Goal: Find specific page/section: Find specific page/section

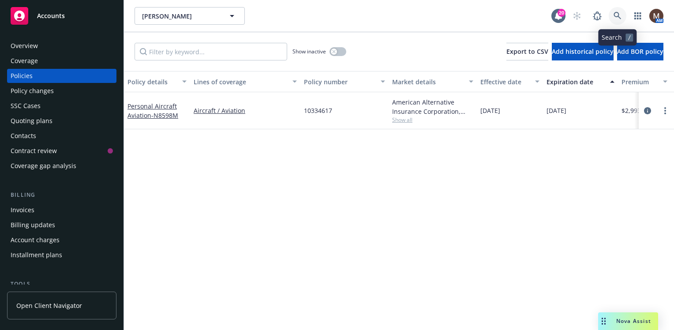
click at [617, 12] on icon at bounding box center [616, 15] width 7 height 7
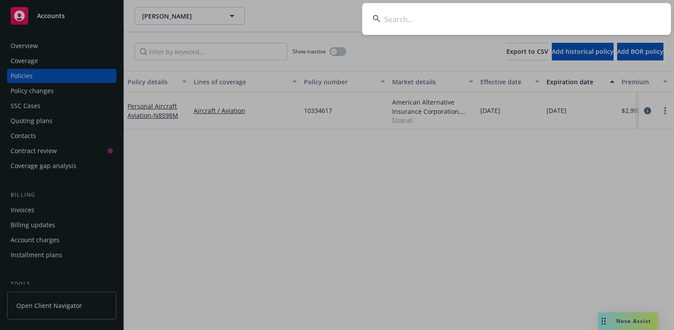
click at [389, 18] on input at bounding box center [516, 19] width 309 height 32
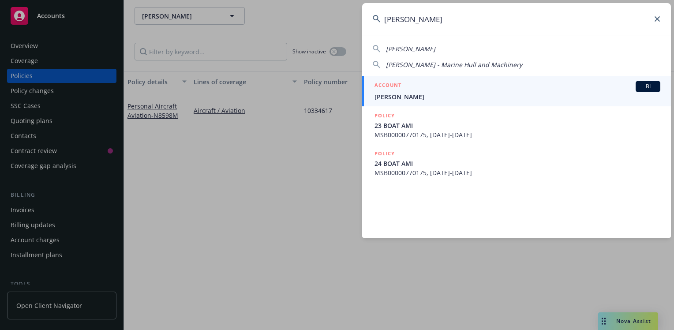
type input "[PERSON_NAME]"
click at [395, 94] on span "[PERSON_NAME]" at bounding box center [517, 96] width 286 height 9
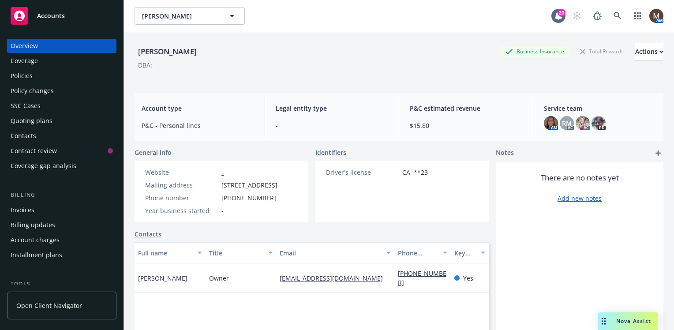
click at [25, 75] on div "Policies" at bounding box center [22, 76] width 22 height 14
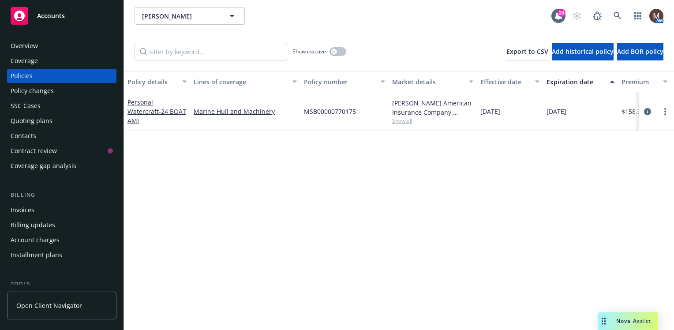
click at [24, 74] on div "Policies" at bounding box center [22, 76] width 22 height 14
